Goal: Find specific page/section: Find specific page/section

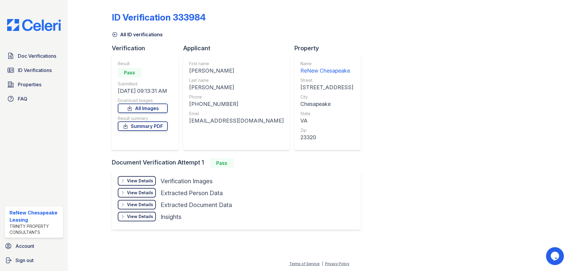
click at [52, 142] on div "Doc Verifications ID Verifications Properties FAQ ReNew Chesapeake Leasing Trin…" at bounding box center [34, 135] width 68 height 271
click at [46, 70] on span "ID Verifications" at bounding box center [35, 70] width 34 height 7
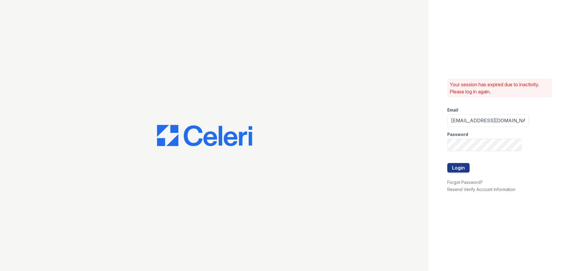
click at [46, 70] on div at bounding box center [214, 135] width 428 height 271
click at [461, 169] on button "Login" at bounding box center [458, 168] width 22 height 10
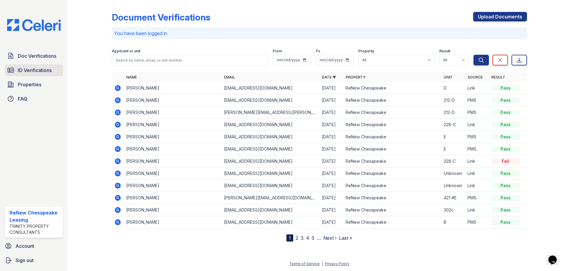
click at [26, 71] on span "ID Verifications" at bounding box center [35, 70] width 34 height 7
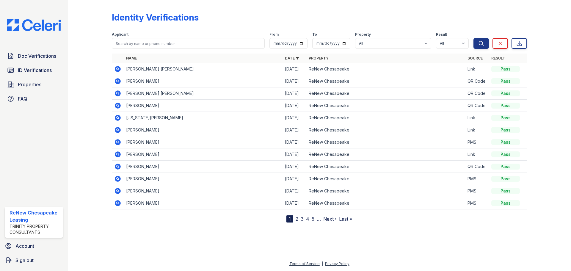
click at [26, 71] on span "ID Verifications" at bounding box center [35, 70] width 34 height 7
click at [65, 138] on div "Doc Verifications ID Verifications Properties FAQ ReNew Chesapeake Leasing Trin…" at bounding box center [34, 135] width 68 height 271
click at [116, 229] on div "Identity Verifications Filter Applicant From To Property All ReNew Chesapeake R…" at bounding box center [319, 116] width 484 height 232
click at [441, 232] on div at bounding box center [319, 246] width 484 height 28
click at [135, 242] on div at bounding box center [319, 246] width 484 height 28
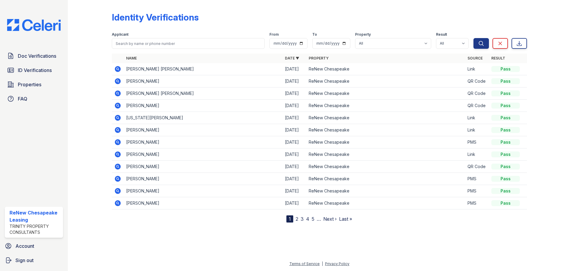
click at [179, 224] on div "Identity Verifications Filter Applicant From To Property All ReNew Chesapeake R…" at bounding box center [319, 116] width 484 height 232
click at [28, 69] on span "ID Verifications" at bounding box center [35, 70] width 34 height 7
click at [24, 67] on span "ID Verifications" at bounding box center [35, 70] width 34 height 7
click at [38, 70] on span "ID Verifications" at bounding box center [35, 70] width 34 height 7
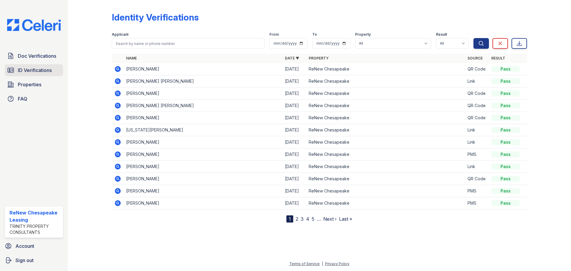
click at [14, 71] on link "ID Verifications" at bounding box center [34, 70] width 58 height 12
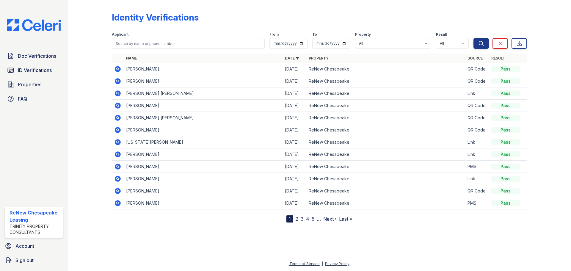
click at [128, 244] on div at bounding box center [319, 246] width 484 height 28
click at [180, 245] on div at bounding box center [319, 246] width 484 height 28
